Goal: Obtain resource: Obtain resource

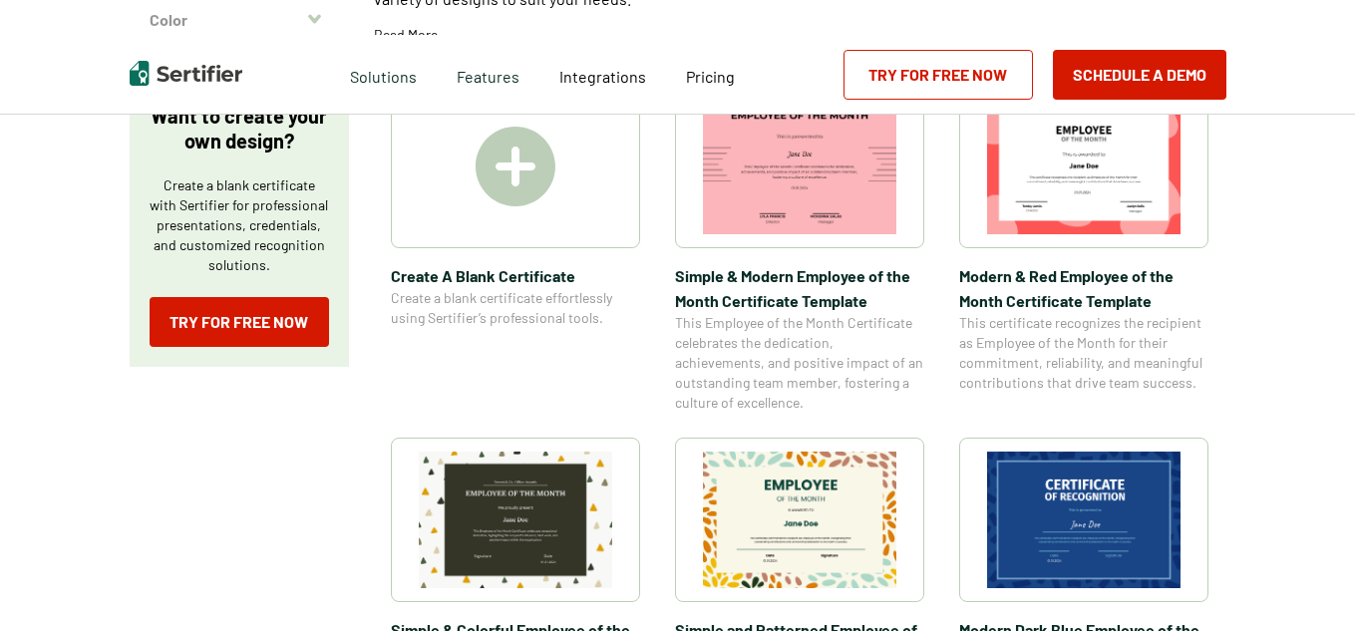
scroll to position [359, 0]
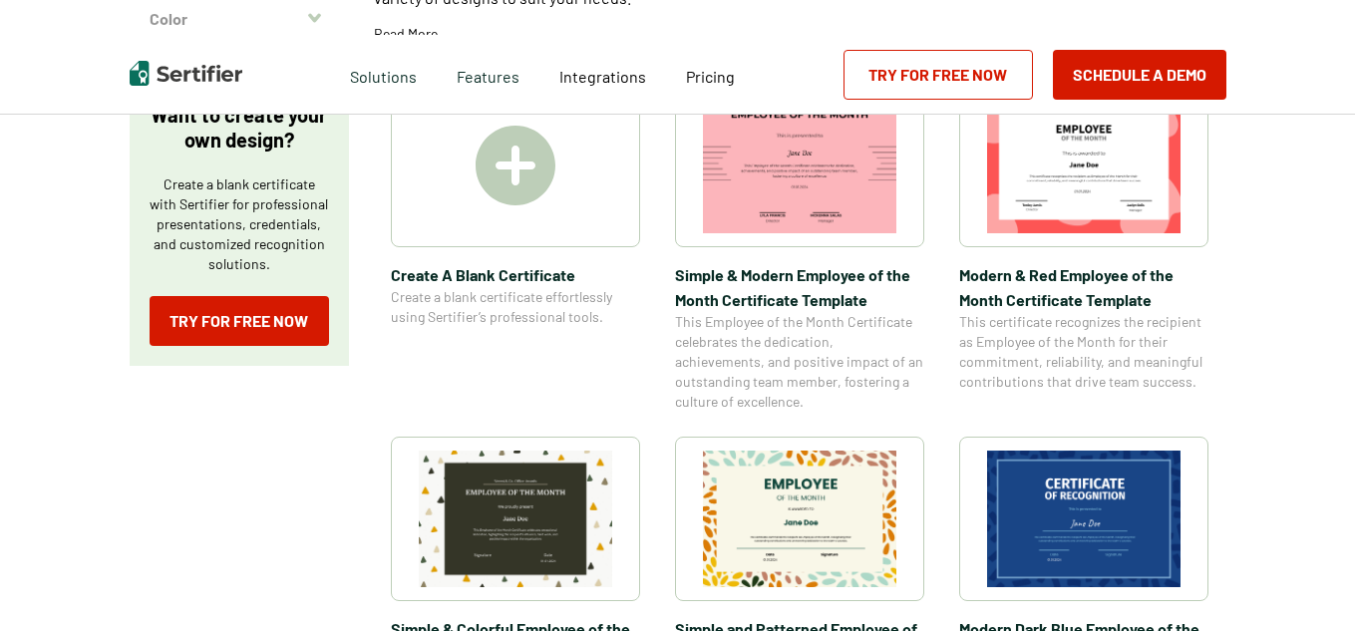
click at [1073, 290] on span "Modern & Red Employee of the Month Certificate Template" at bounding box center [1083, 287] width 249 height 50
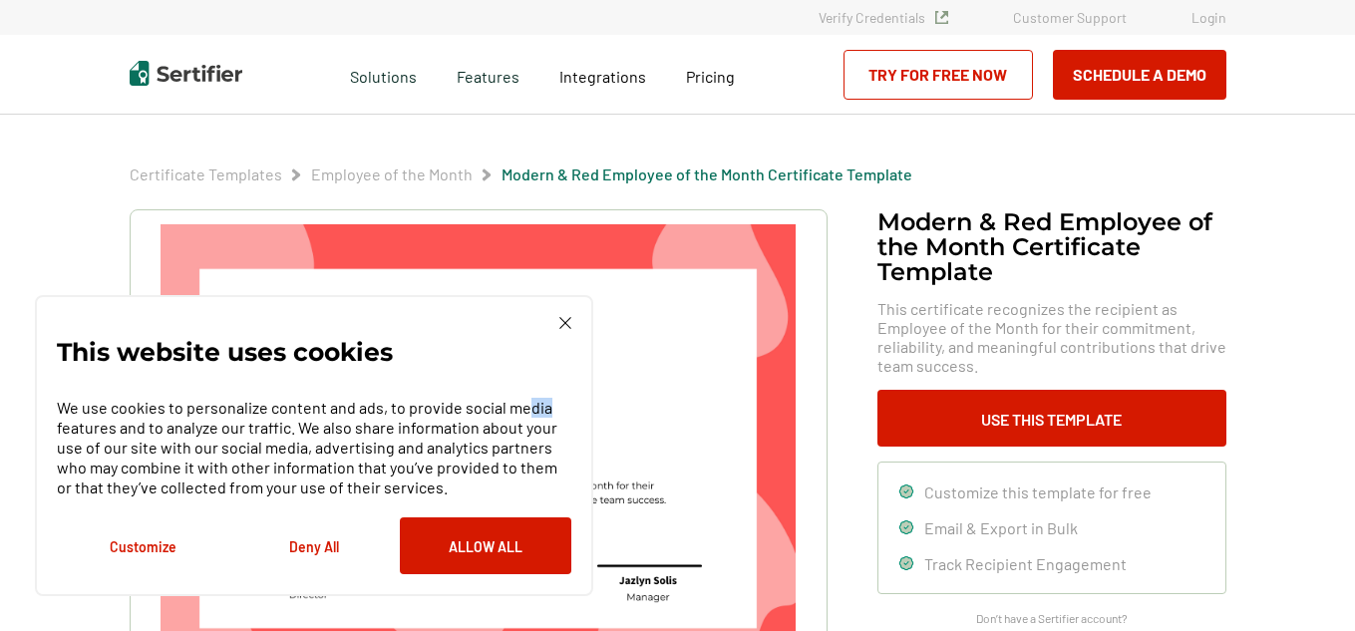
drag, startPoint x: 552, startPoint y: 381, endPoint x: 573, endPoint y: 335, distance: 50.4
click at [573, 335] on div "This website uses cookies We use cookies to personalize content and ads, to pro…" at bounding box center [314, 445] width 558 height 301
click at [152, 546] on button "Customize" at bounding box center [143, 546] width 172 height 57
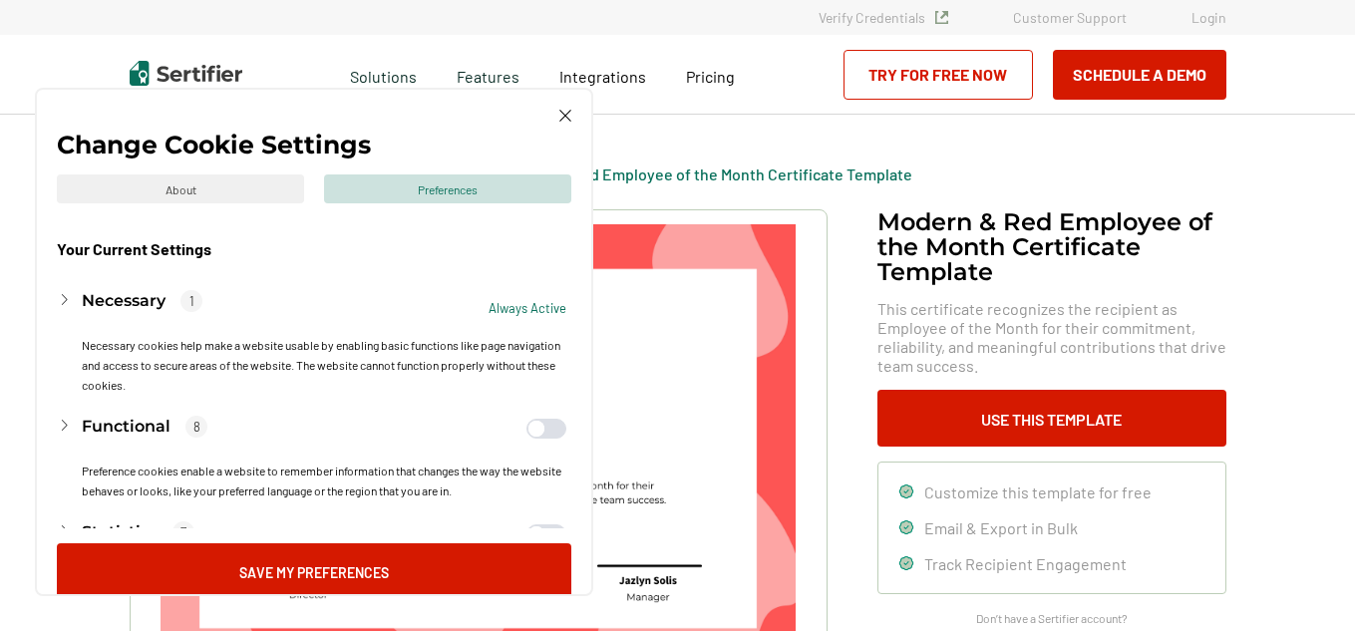
click at [160, 307] on h3 "Necessary" at bounding box center [124, 301] width 84 height 24
